Goal: Information Seeking & Learning: Understand process/instructions

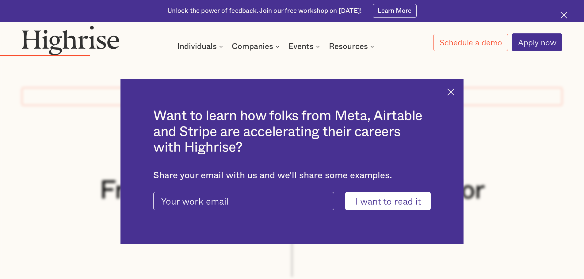
scroll to position [1104, 0]
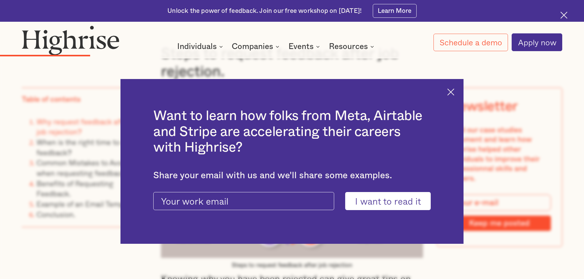
click at [454, 91] on img at bounding box center [450, 92] width 7 height 7
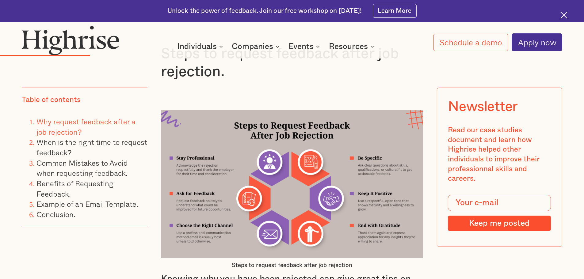
click at [562, 12] on img at bounding box center [563, 15] width 7 height 7
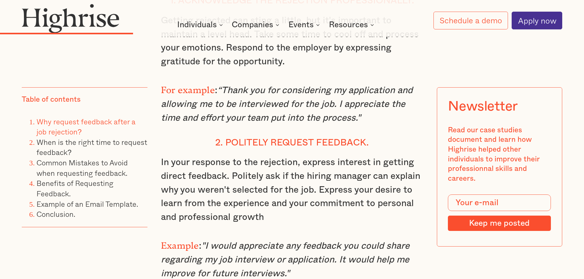
scroll to position [1419, 0]
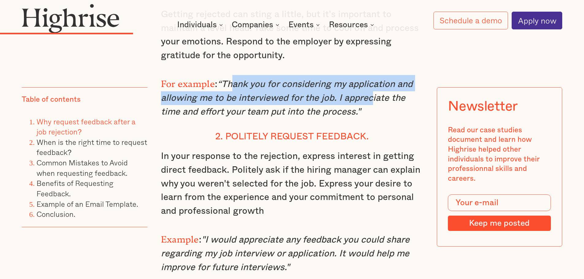
drag, startPoint x: 227, startPoint y: 87, endPoint x: 366, endPoint y: 105, distance: 140.6
click at [366, 105] on em "“Thank you for considering my application and allowing me to be interviewed for…" at bounding box center [287, 98] width 252 height 36
drag, startPoint x: 223, startPoint y: 85, endPoint x: 383, endPoint y: 120, distance: 164.7
click at [383, 119] on p "For example : “Thank you for considering my application and allowing me to be i…" at bounding box center [292, 97] width 262 height 44
copy em "Thank you for considering my application and allowing me to be interviewed for …"
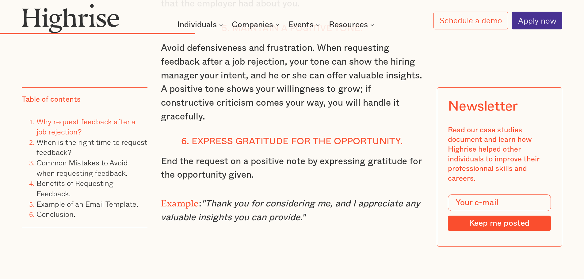
scroll to position [1909, 0]
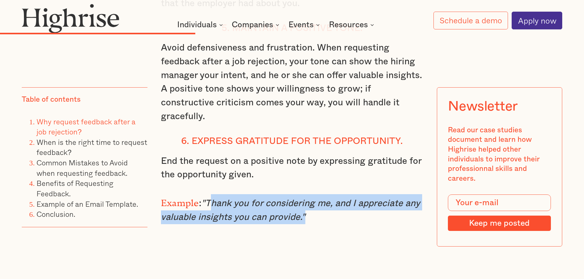
drag, startPoint x: 209, startPoint y: 193, endPoint x: 300, endPoint y: 214, distance: 93.9
click at [300, 214] on em ""Thank you for considering me, and I appreciate any valuable insights you can p…" at bounding box center [290, 210] width 259 height 23
copy em "Thank you for considering me, and I appreciate any valuable insights you can pr…"
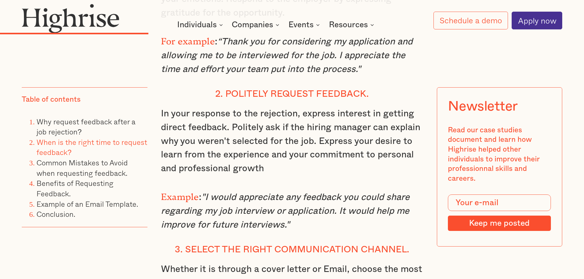
scroll to position [1541, 0]
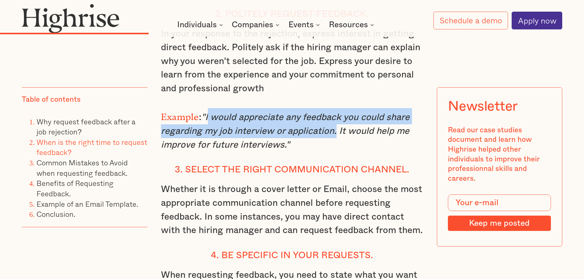
drag, startPoint x: 207, startPoint y: 120, endPoint x: 331, endPoint y: 131, distance: 125.3
click at [331, 131] on em ""I would appreciate any feedback you could share regarding my job interview or …" at bounding box center [285, 131] width 249 height 36
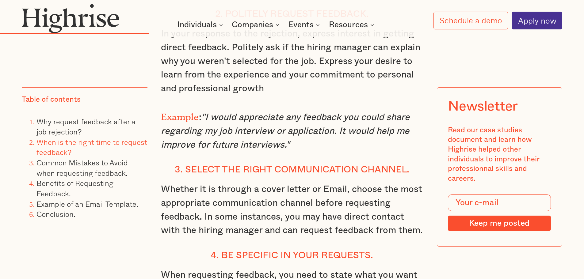
click at [261, 147] on em ""I would appreciate any feedback you could share regarding my job interview or …" at bounding box center [285, 131] width 249 height 36
